Goal: Transaction & Acquisition: Purchase product/service

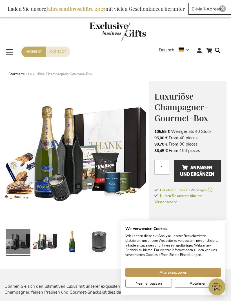
click at [215, 188] on span "Geliefert in 3 bis 10 Werktagen" at bounding box center [188, 190] width 67 height 5
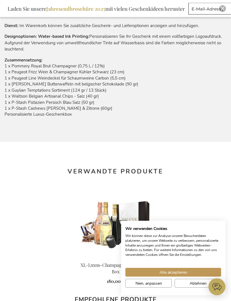
scroll to position [314, 0]
click at [147, 287] on span "Nein, anpassen" at bounding box center [149, 284] width 27 height 6
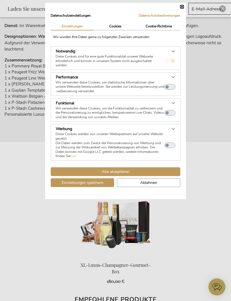
click at [172, 60] on div at bounding box center [173, 60] width 16 height 13
click at [80, 183] on button "Einstellungen speichern" at bounding box center [83, 182] width 64 height 9
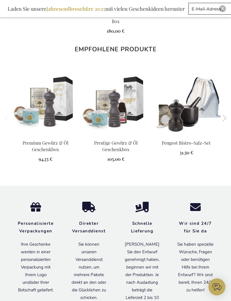
scroll to position [567, 0]
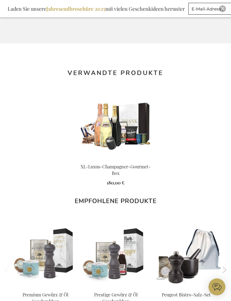
scroll to position [405, 0]
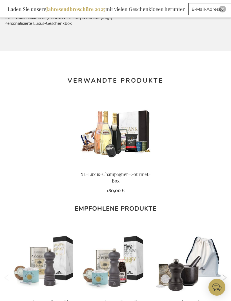
click at [124, 174] on link "More info" at bounding box center [115, 179] width 71 height 11
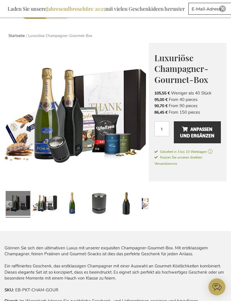
scroll to position [38, 0]
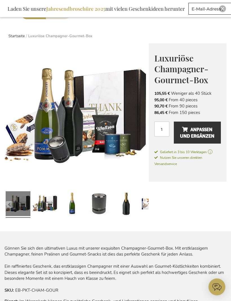
click at [162, 94] on span "105,55 €" at bounding box center [163, 93] width 16 height 5
click at [195, 133] on span "Anpassen und ergänzen" at bounding box center [197, 133] width 34 height 16
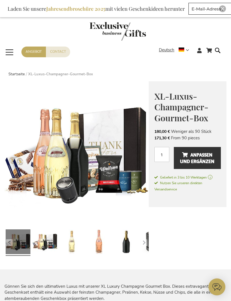
click at [14, 48] on span "Navigation umschalten" at bounding box center [10, 52] width 10 height 13
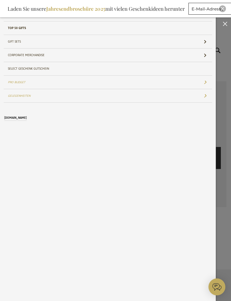
click at [209, 82] on link "Pro Budget" at bounding box center [108, 82] width 209 height 13
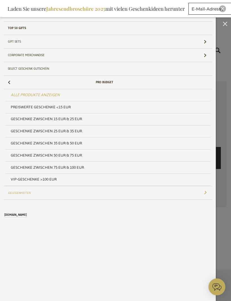
click at [73, 167] on span "Geschenke zwischen 75 EUR & 100 EUR" at bounding box center [47, 168] width 73 height 8
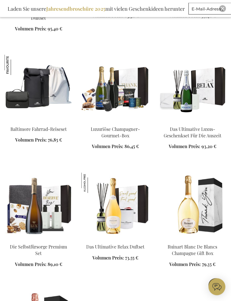
scroll to position [318, 0]
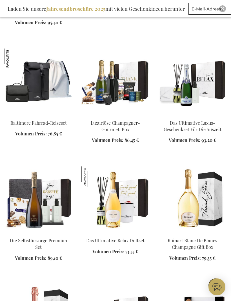
click at [107, 88] on img at bounding box center [116, 83] width 68 height 68
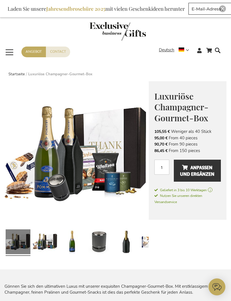
click at [200, 174] on span "Anpassen und ergänzen" at bounding box center [197, 171] width 34 height 16
click at [62, 55] on link "Contact" at bounding box center [58, 52] width 24 height 10
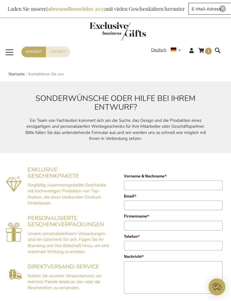
click at [31, 53] on link "Angebot" at bounding box center [33, 52] width 25 height 10
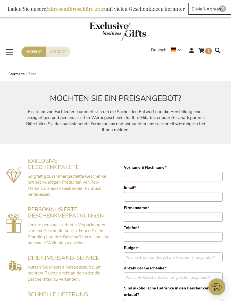
click at [53, 57] on link "Contact" at bounding box center [58, 52] width 24 height 10
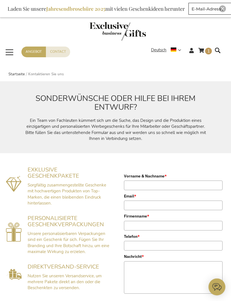
click at [76, 7] on b "Jahresendbroschüre 2025" at bounding box center [75, 8] width 59 height 7
click at [76, 8] on b "Jahresendbroschüre 2025" at bounding box center [75, 8] width 59 height 7
click at [82, 14] on div "Laden Sie unsere Jahresendbroschüre 2025 mit vielen Geschenkideen herunter" at bounding box center [96, 9] width 183 height 12
click at [60, 55] on link "Contact" at bounding box center [58, 52] width 24 height 10
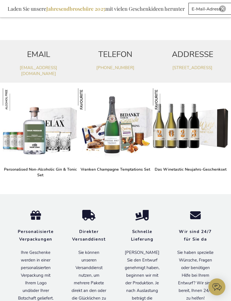
scroll to position [400, 0]
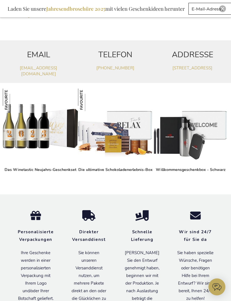
click at [218, 132] on img at bounding box center [191, 126] width 75 height 75
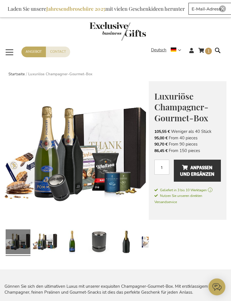
click at [205, 54] on link "Mein Warenkorb 1 1 items" at bounding box center [206, 51] width 14 height 9
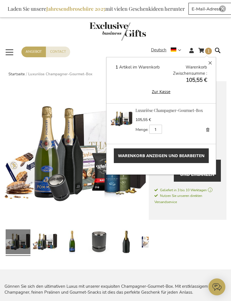
click at [161, 92] on button "Zur Kasse" at bounding box center [162, 91] width 92 height 6
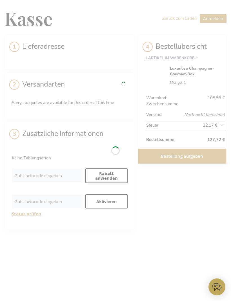
select select "BE"
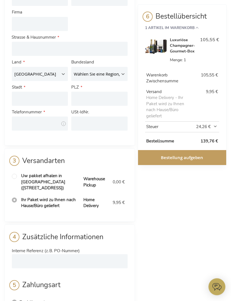
scroll to position [138, 0]
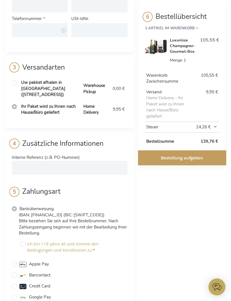
click at [180, 246] on div "Rechnungsadresse E-Mailadresse Tooltip Hierhin werden wir Ihnen Ihre Bestellbes…" at bounding box center [116, 105] width 222 height 605
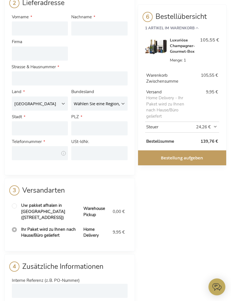
scroll to position [106, 0]
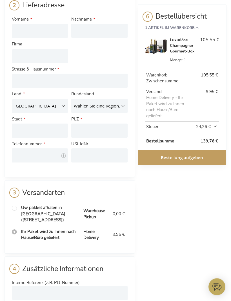
click at [161, 49] on img at bounding box center [156, 47] width 22 height 22
click at [178, 44] on strong "Luxuriöse Champagner-Gourmet-Box" at bounding box center [184, 46] width 29 height 17
click at [166, 49] on img at bounding box center [156, 47] width 22 height 22
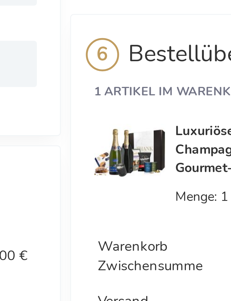
scroll to position [242, 0]
